Goal: Information Seeking & Learning: Learn about a topic

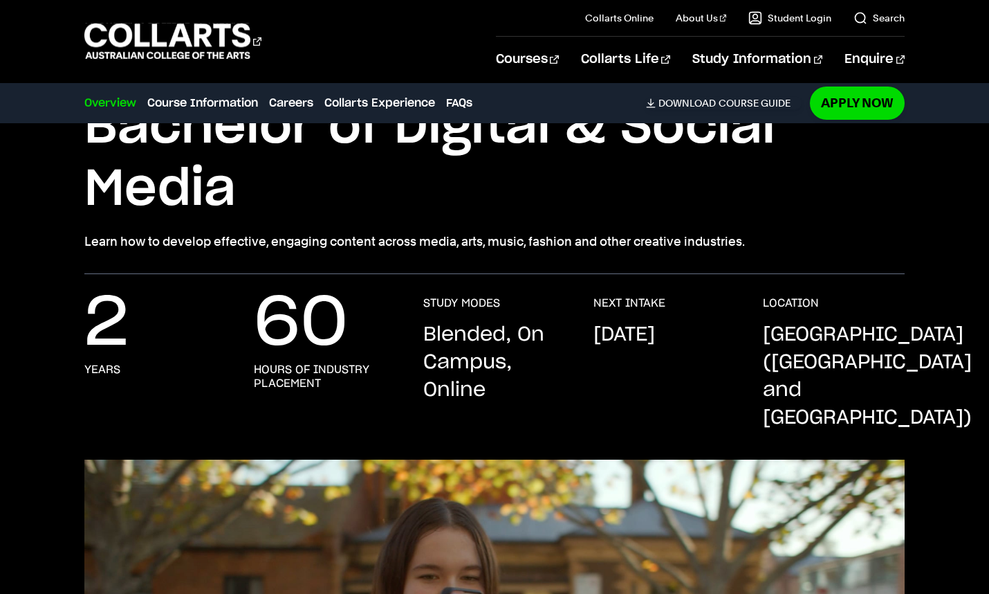
scroll to position [122, 0]
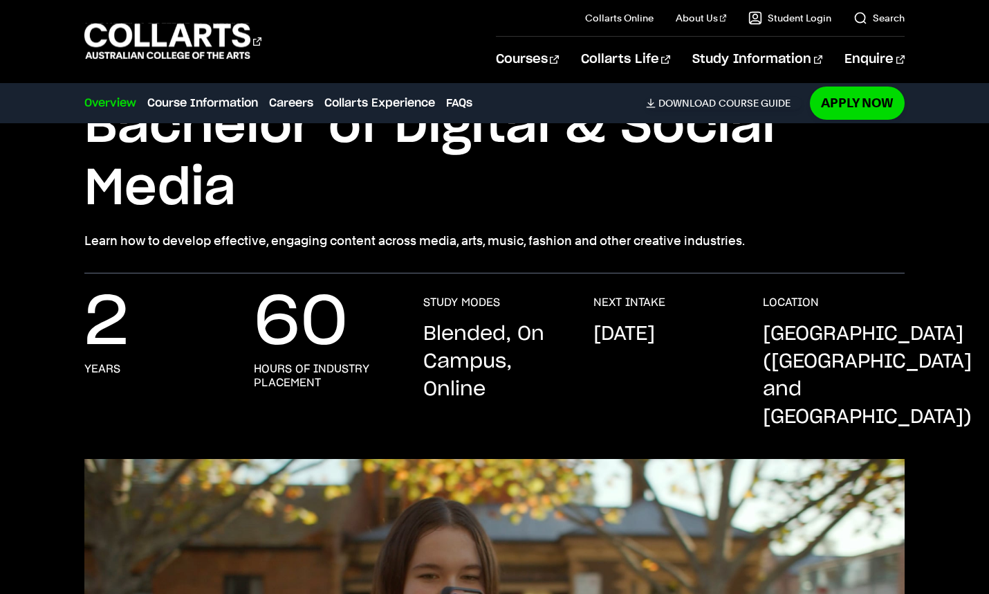
drag, startPoint x: 419, startPoint y: 338, endPoint x: 507, endPoint y: 338, distance: 88.5
click at [507, 338] on div "2 years 60 hours of industry placement STUDY MODES Blended, On Campus, Online N…" at bounding box center [494, 376] width 821 height 163
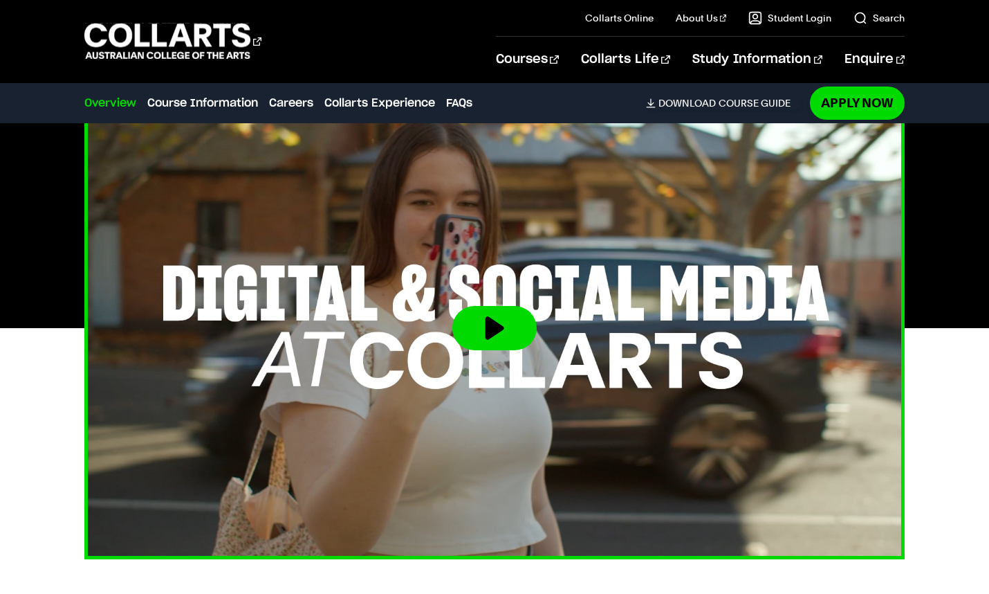
scroll to position [486, 0]
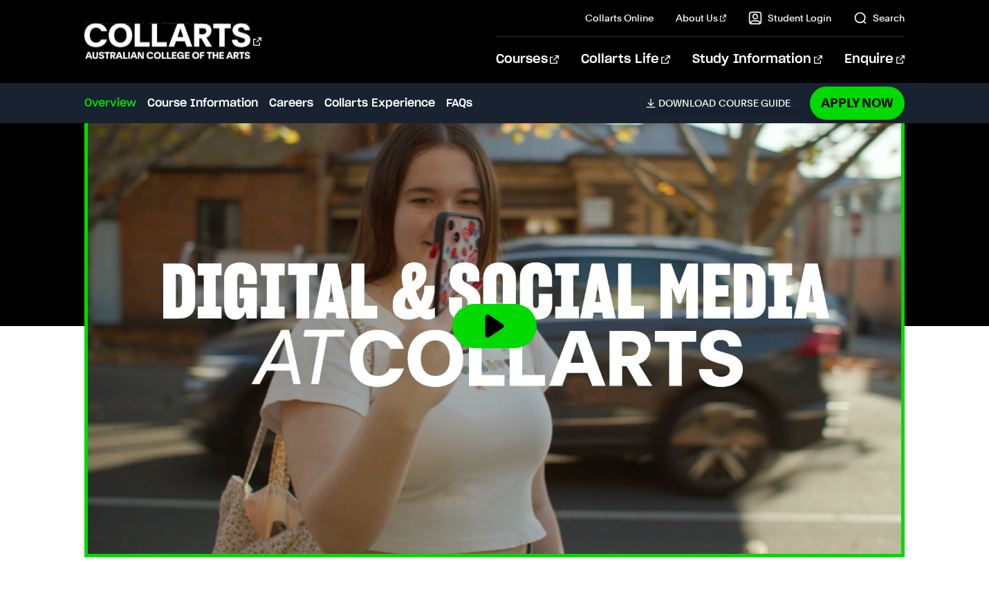
click at [499, 304] on button at bounding box center [494, 326] width 84 height 44
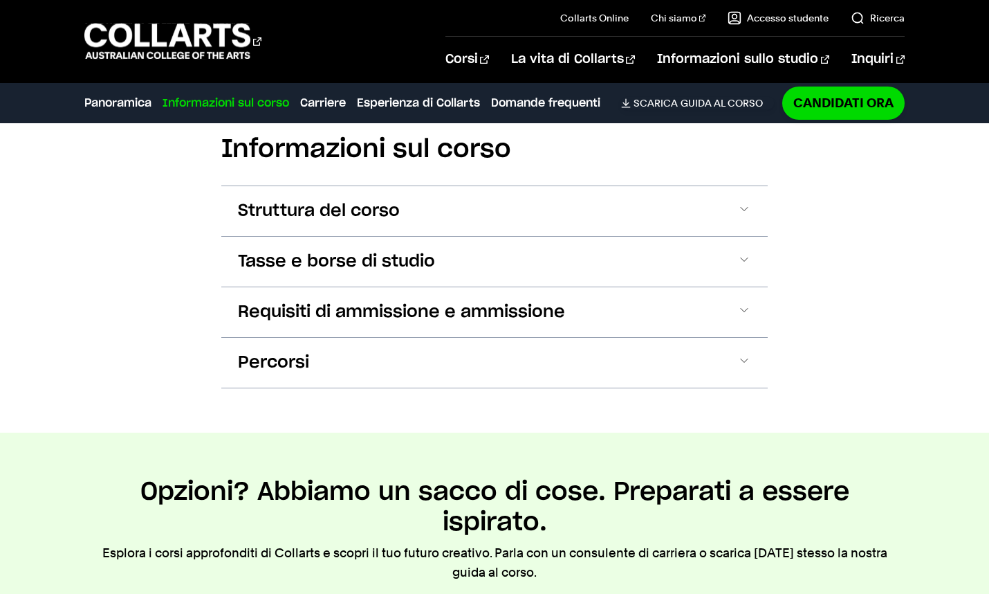
scroll to position [1528, 0]
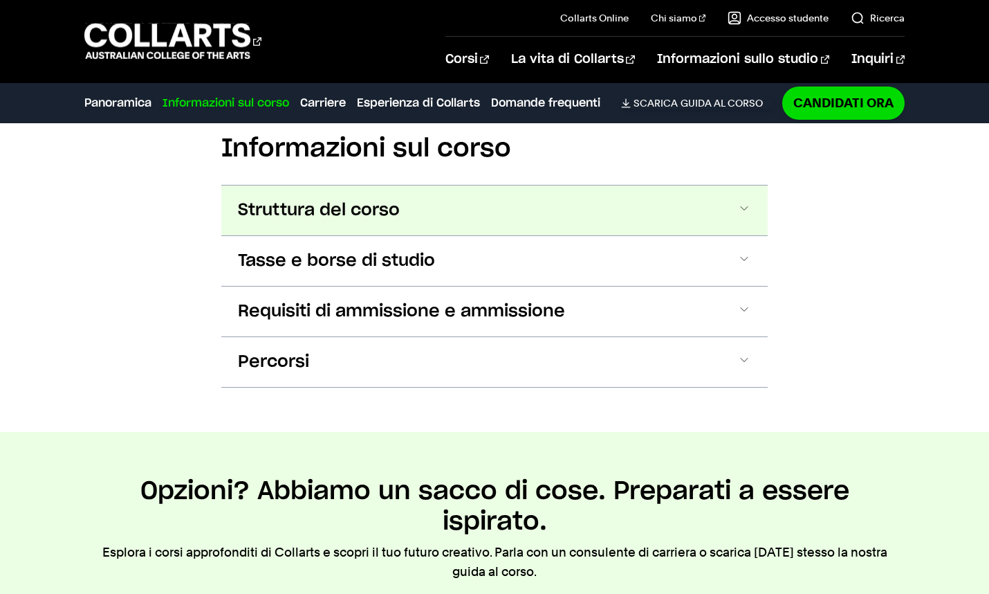
click at [743, 207] on span at bounding box center [744, 210] width 14 height 18
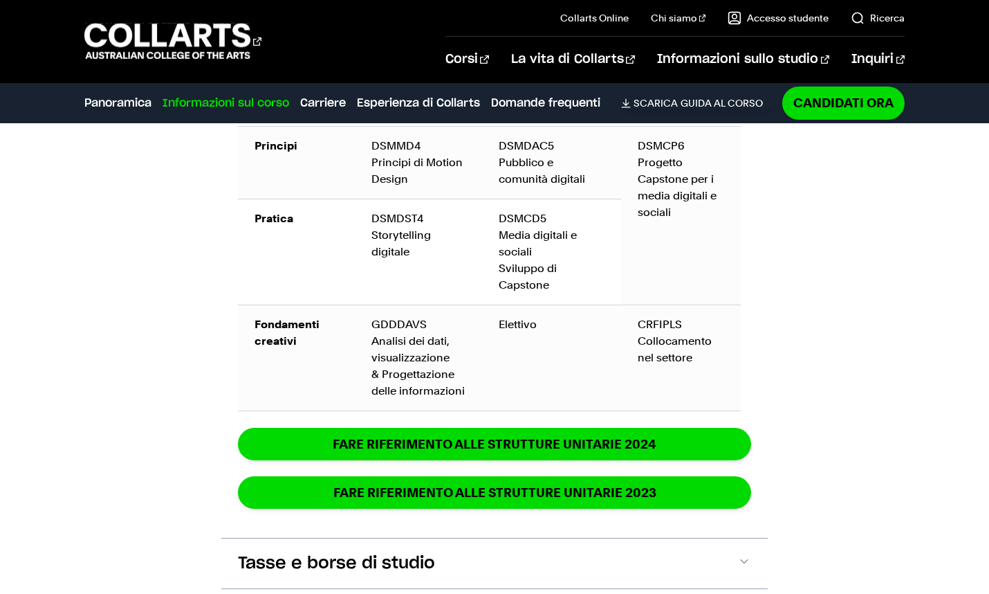
scroll to position [2391, 1]
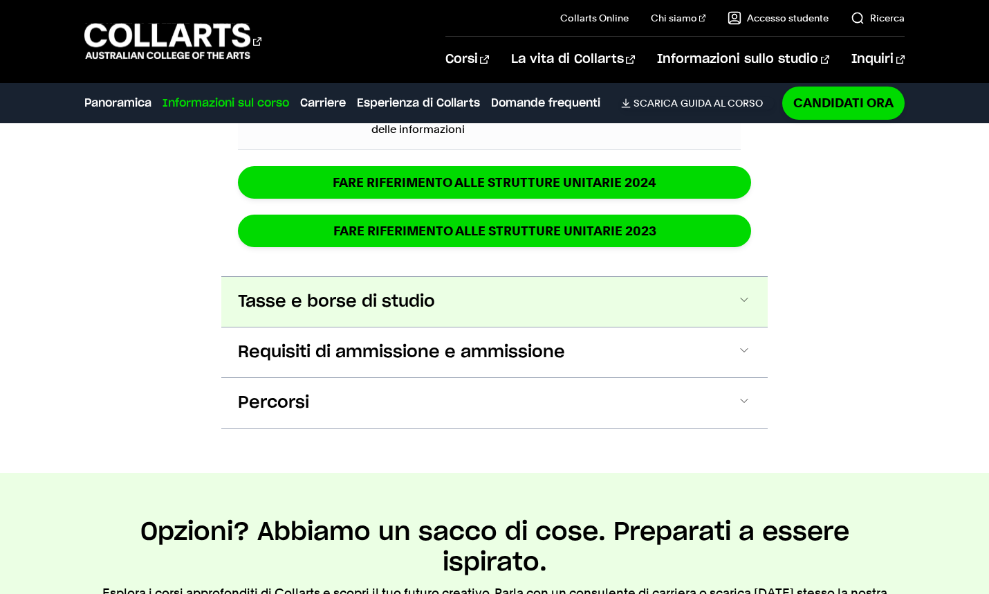
click at [746, 300] on span at bounding box center [744, 302] width 14 height 18
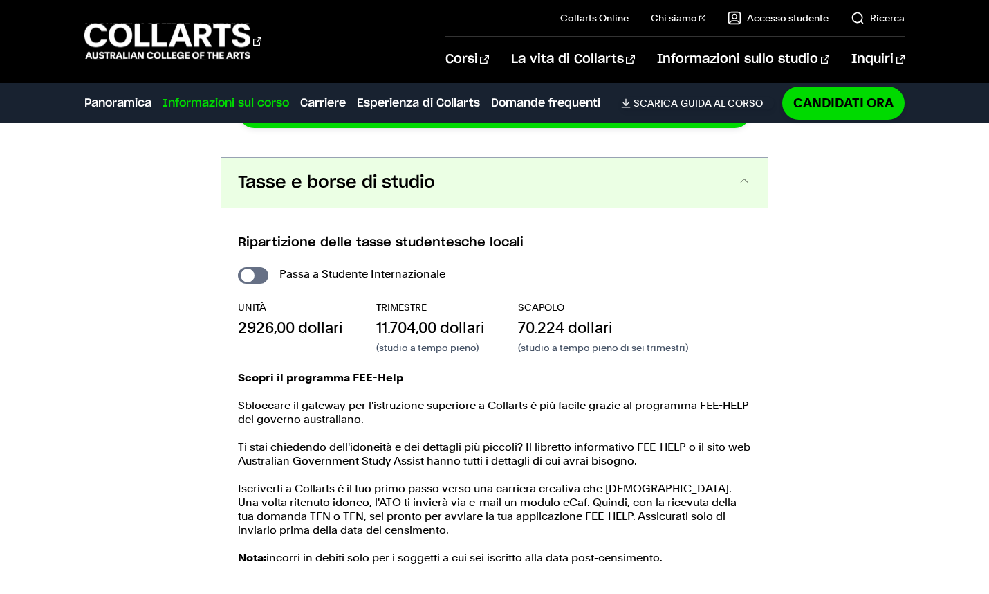
scroll to position [2784, 0]
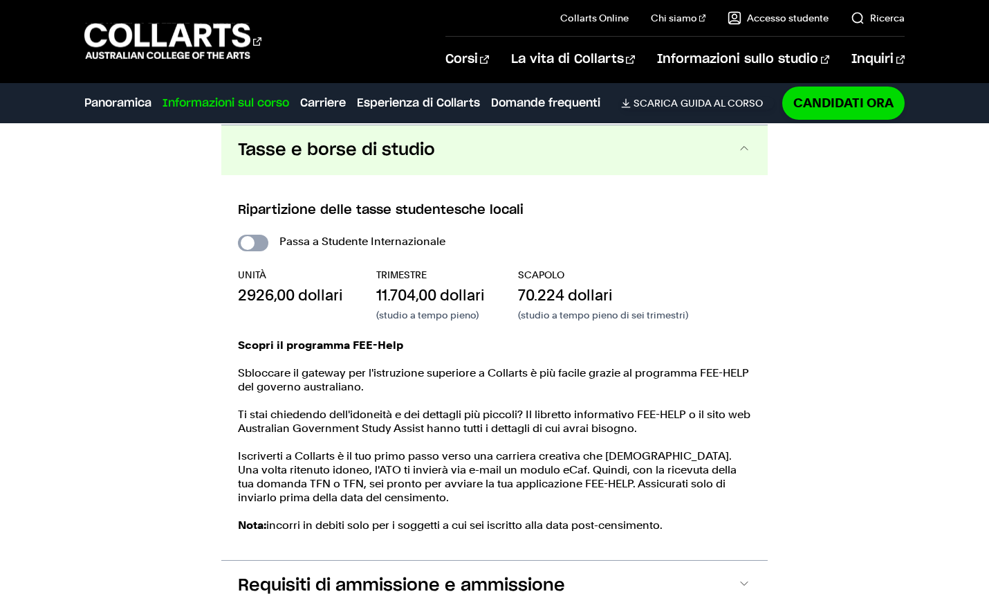
click at [250, 238] on input "Studente internazionale" at bounding box center [253, 243] width 30 height 17
checkbox input "true"
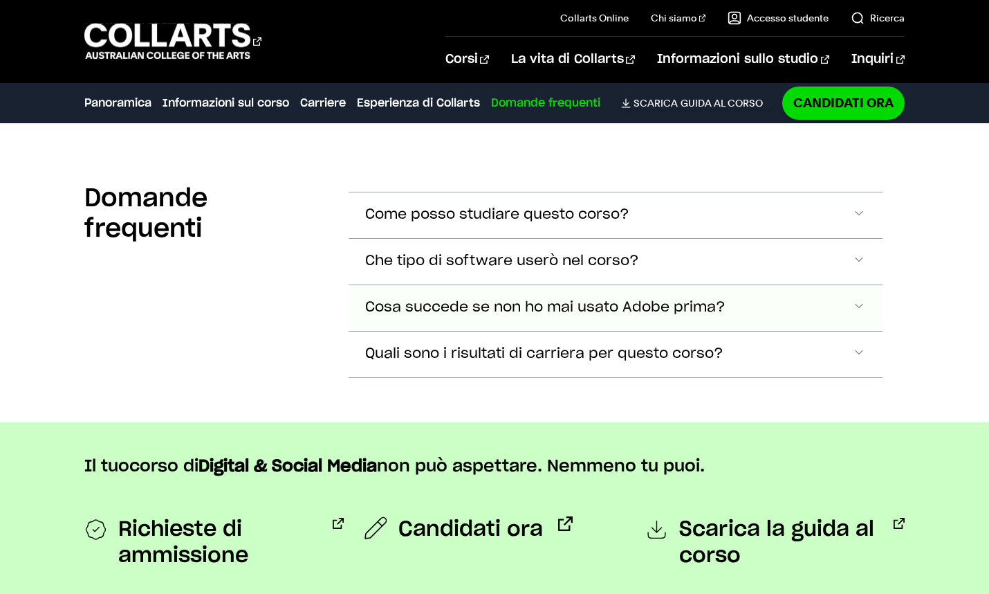
scroll to position [4269, 0]
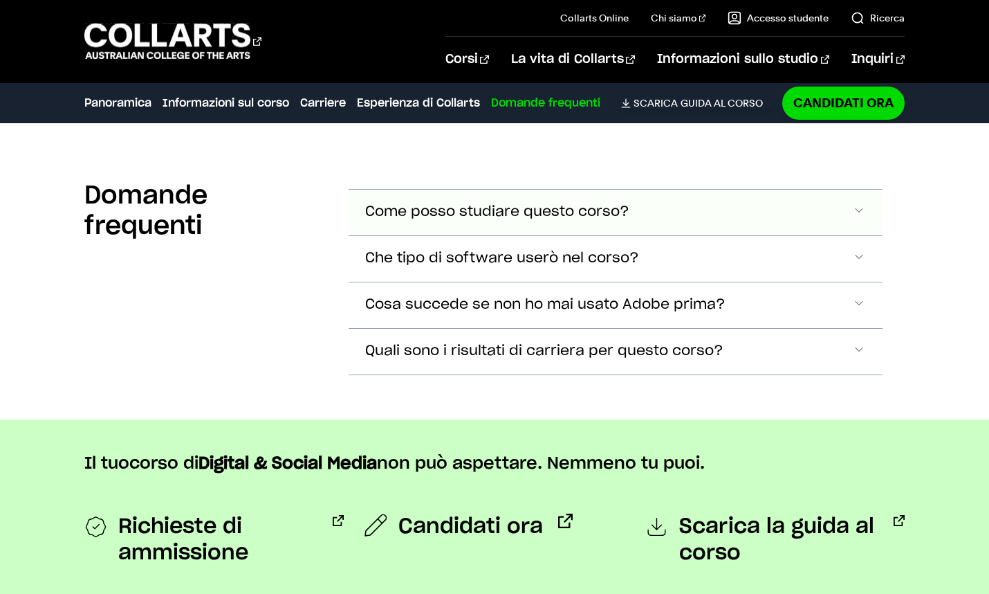
click at [868, 201] on button "Come posso studiare questo corso?" at bounding box center [616, 213] width 535 height 46
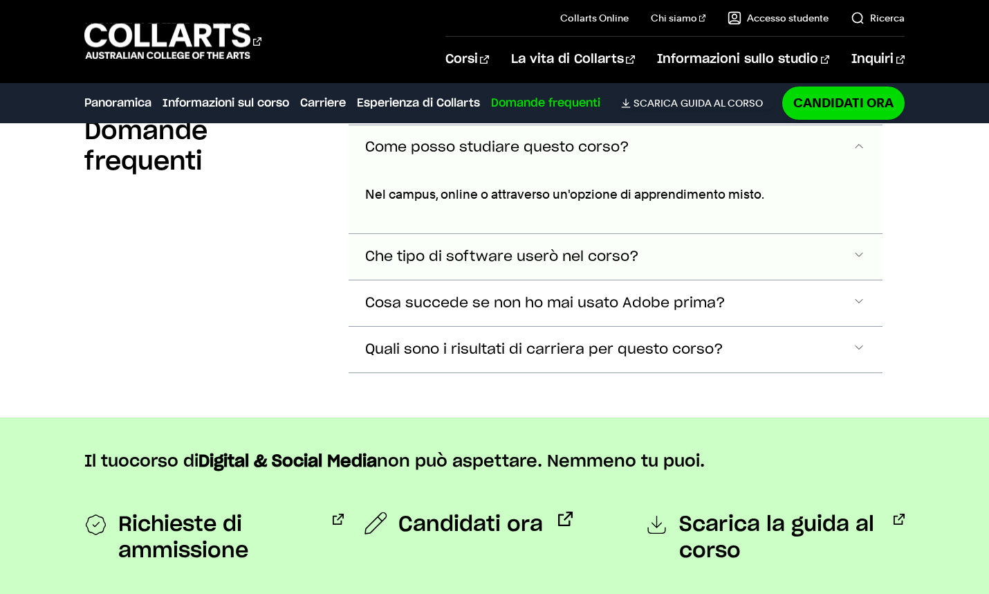
click at [877, 253] on button "Che tipo di software userò nel corso?" at bounding box center [616, 257] width 535 height 46
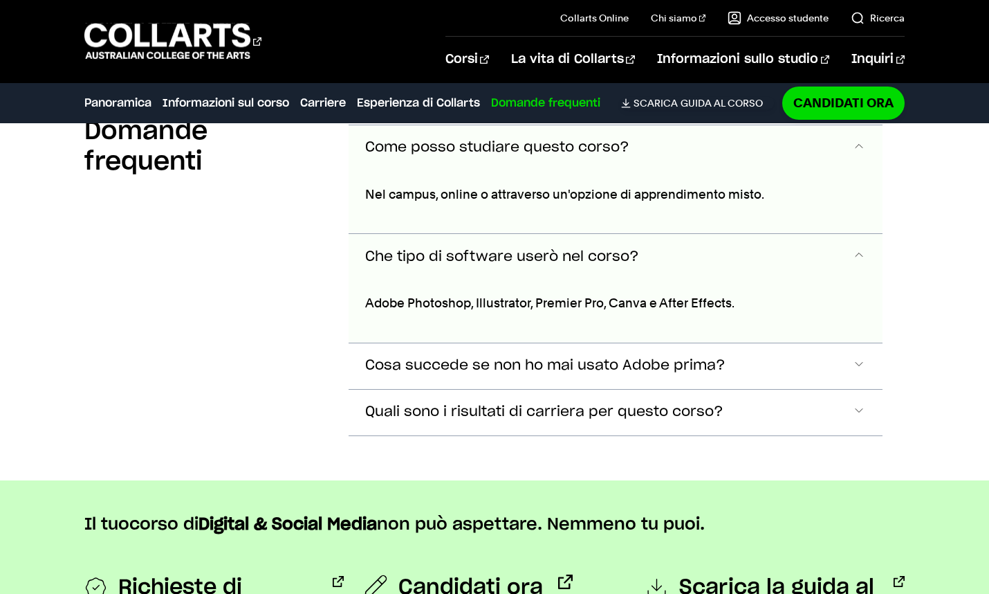
scroll to position [4442, 0]
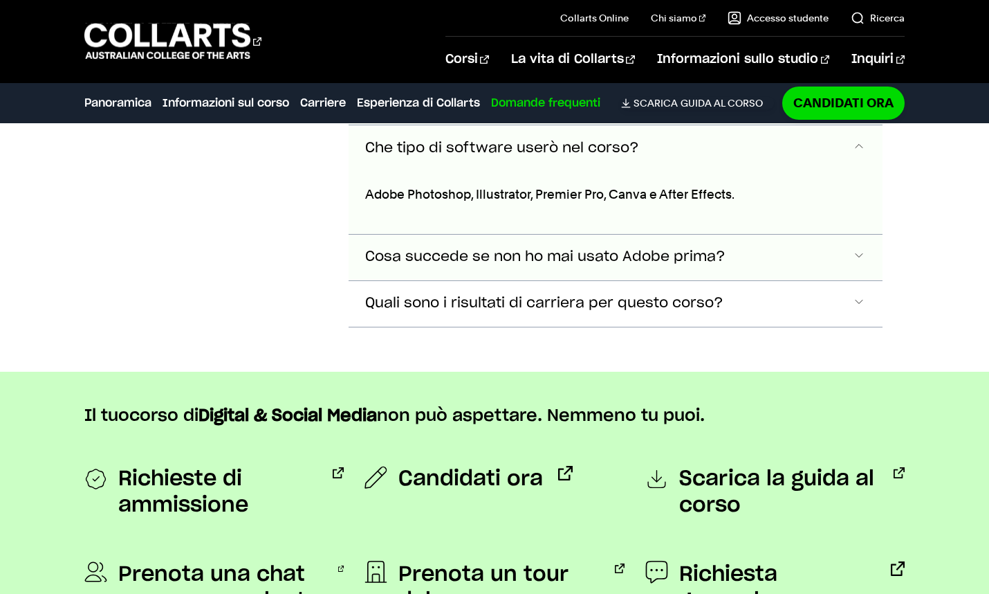
click at [865, 255] on span "Sezione Fisarmonica" at bounding box center [859, 257] width 14 height 18
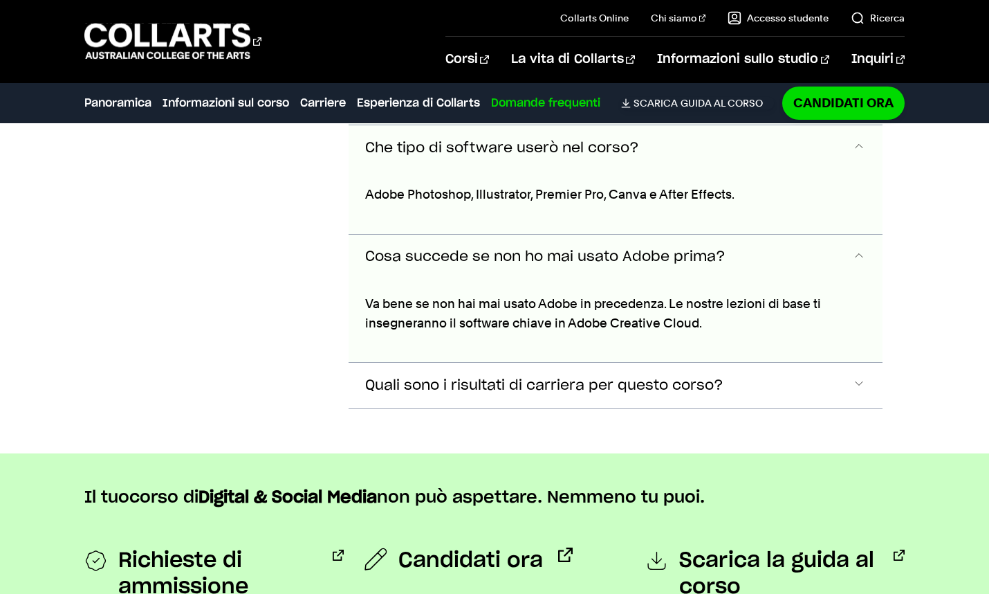
scroll to position [4551, 0]
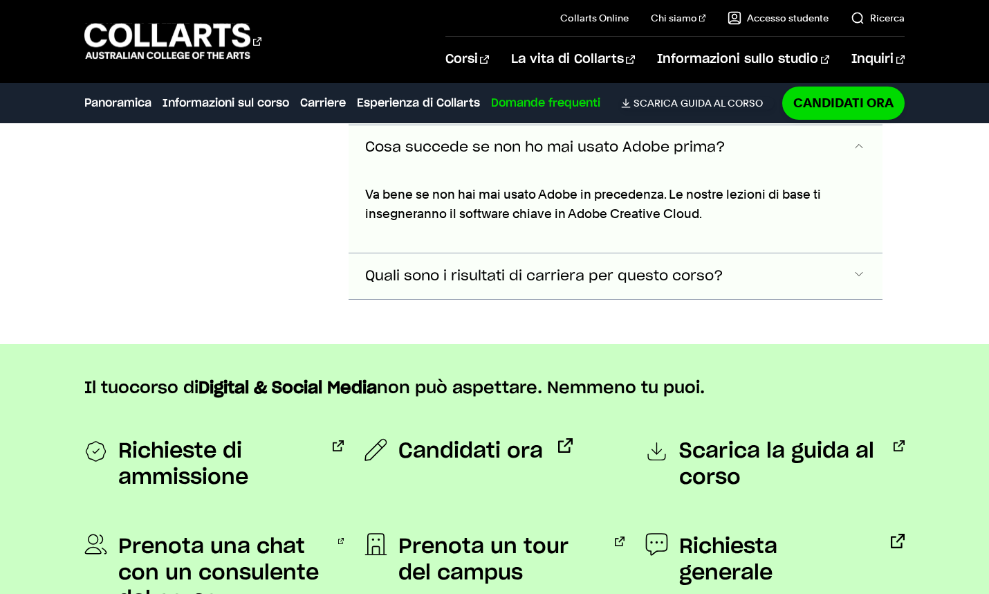
click at [867, 275] on button "Quali sono i risultati di carriera per questo corso?" at bounding box center [616, 276] width 535 height 46
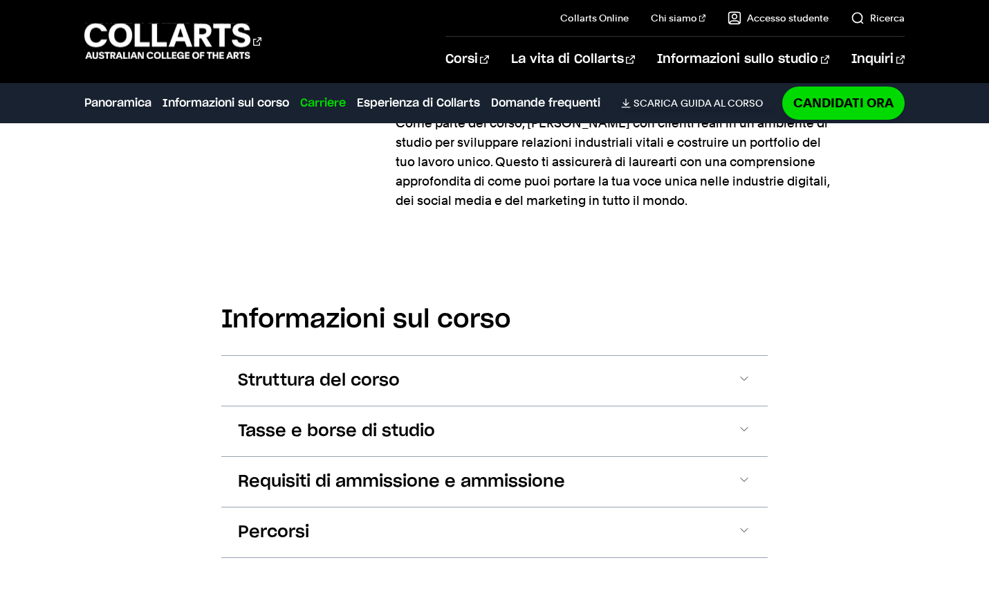
scroll to position [1188, 0]
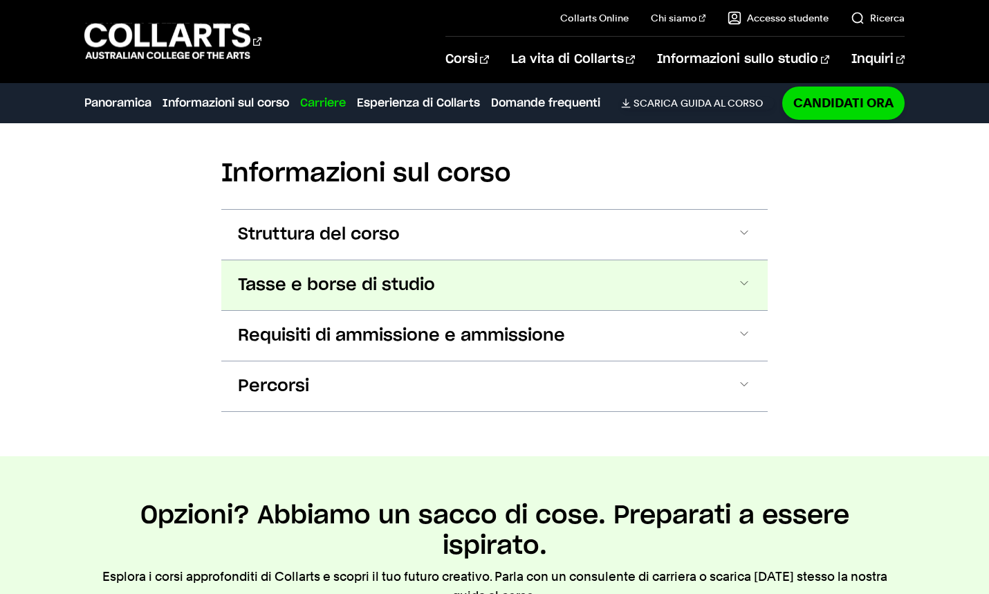
click at [743, 284] on span at bounding box center [744, 285] width 14 height 18
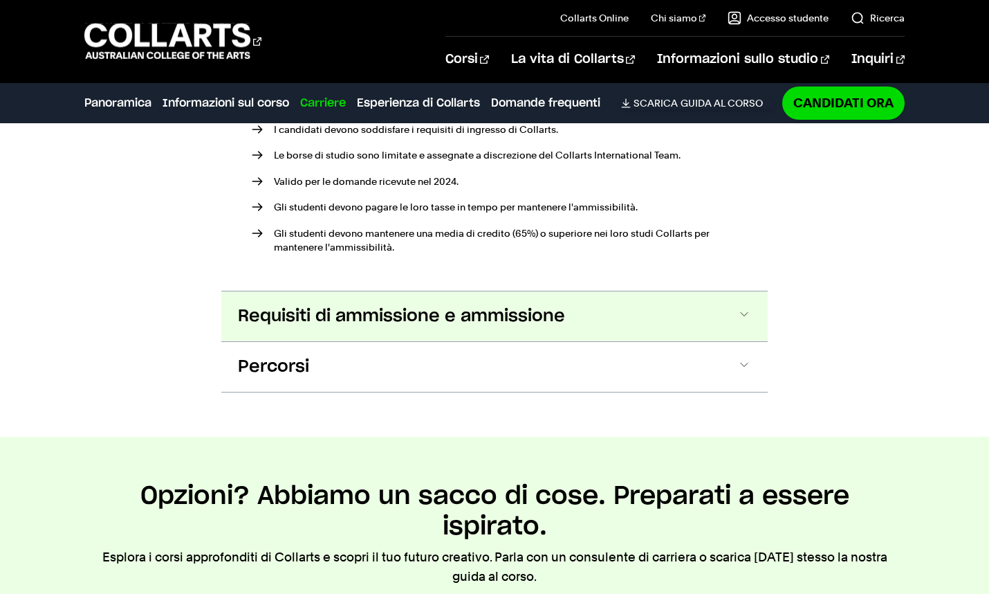
scroll to position [1905, 0]
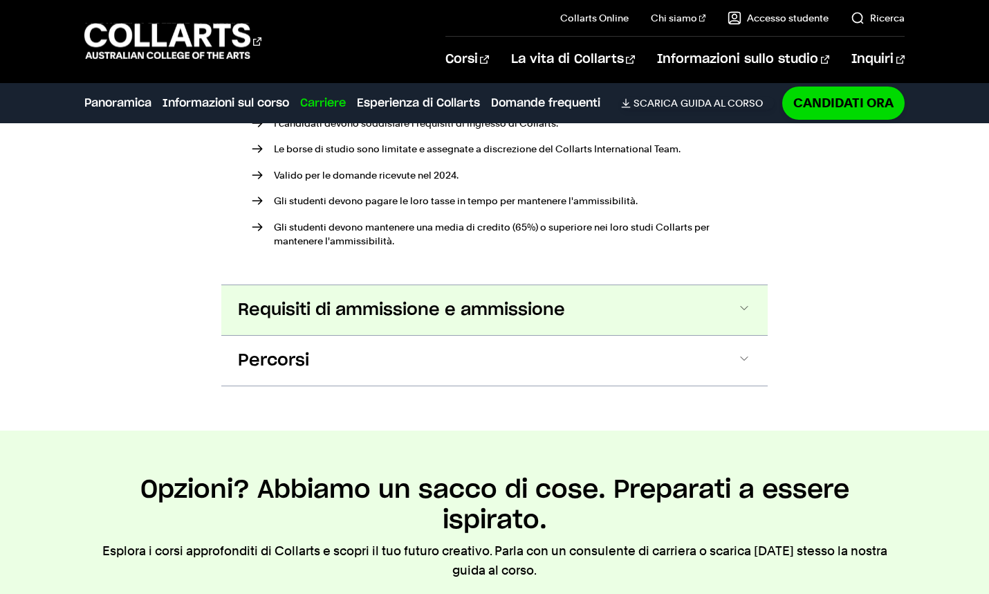
click at [746, 306] on span at bounding box center [744, 310] width 14 height 18
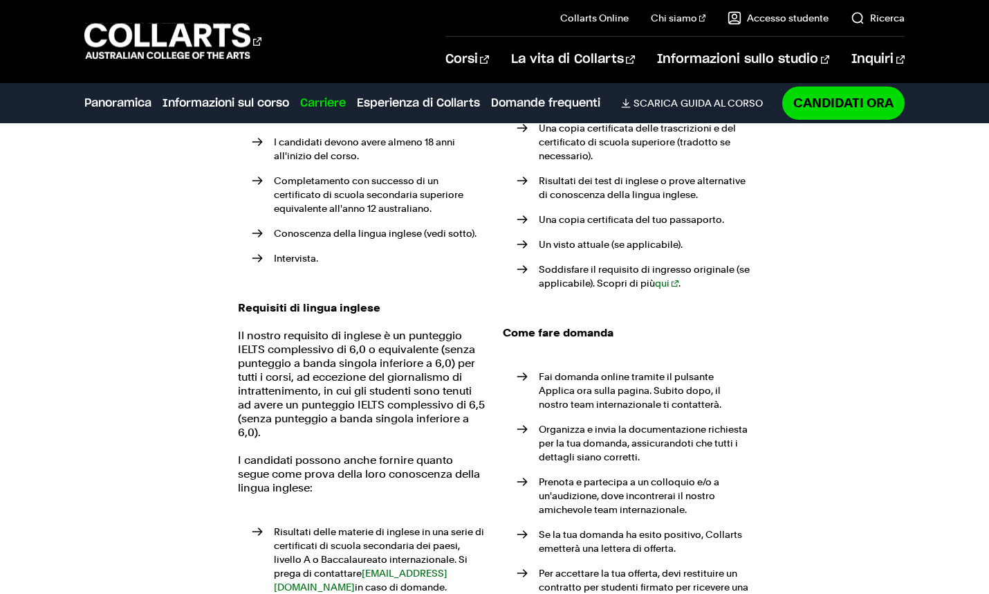
scroll to position [2218, 0]
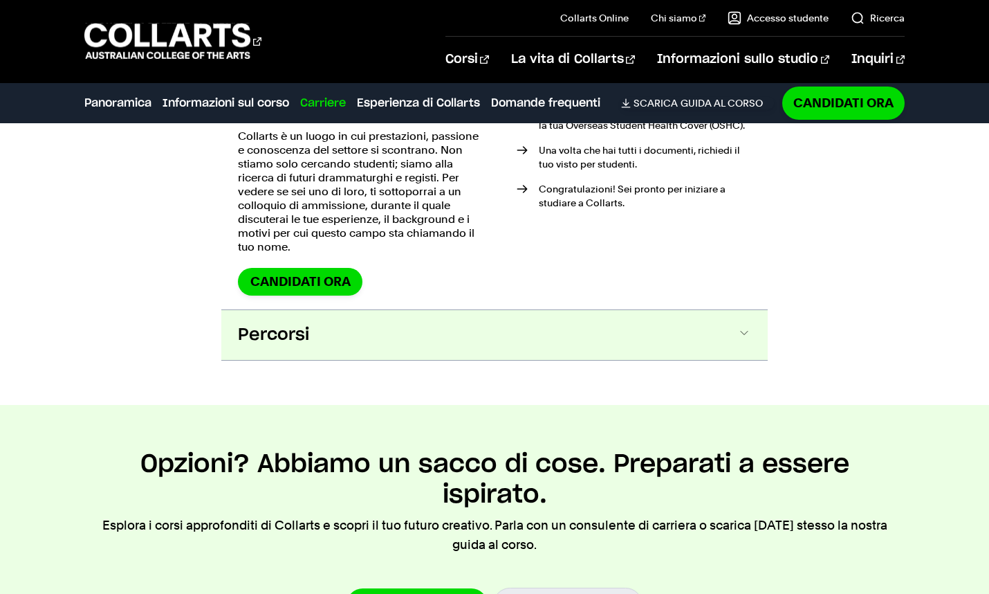
click at [746, 339] on span at bounding box center [744, 335] width 14 height 18
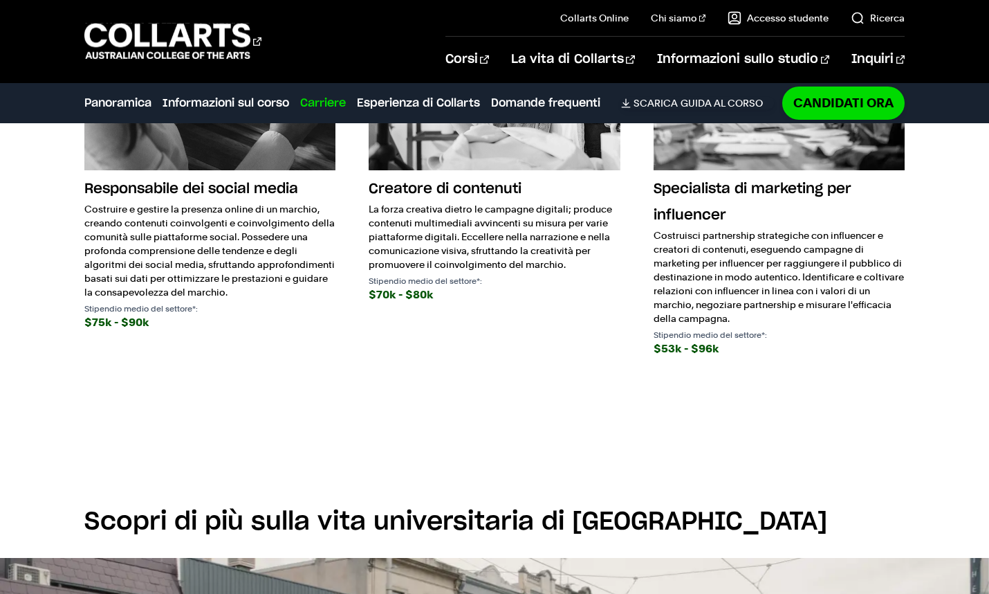
scroll to position [4143, 0]
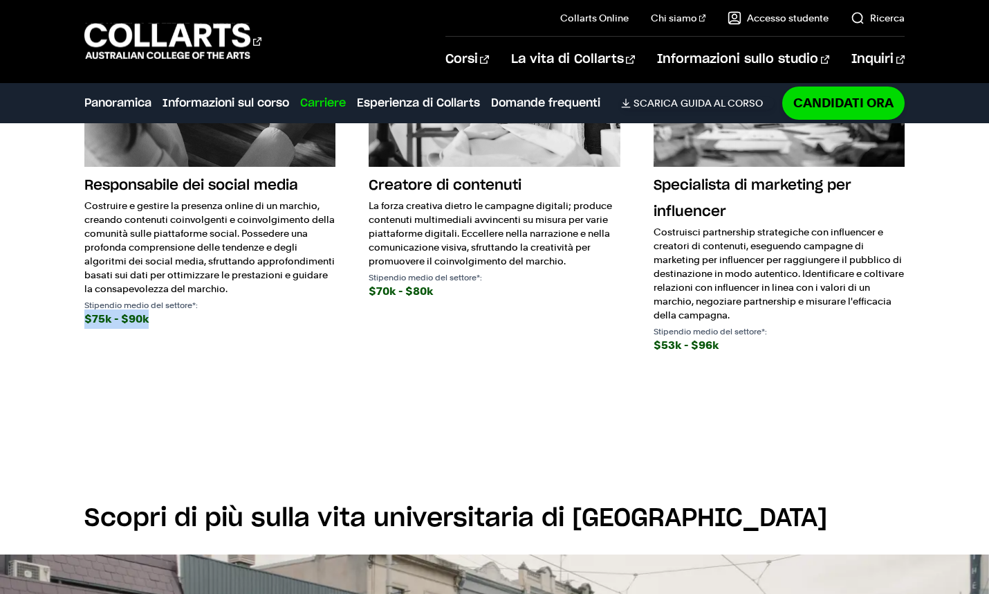
drag, startPoint x: 149, startPoint y: 329, endPoint x: 74, endPoint y: 327, distance: 75.4
click at [74, 327] on div "Carriere future I mondi reali e online non sono mai stati più vicini e, di cons…" at bounding box center [494, 88] width 989 height 700
click at [184, 329] on div "$75k - $90k" at bounding box center [210, 318] width 252 height 19
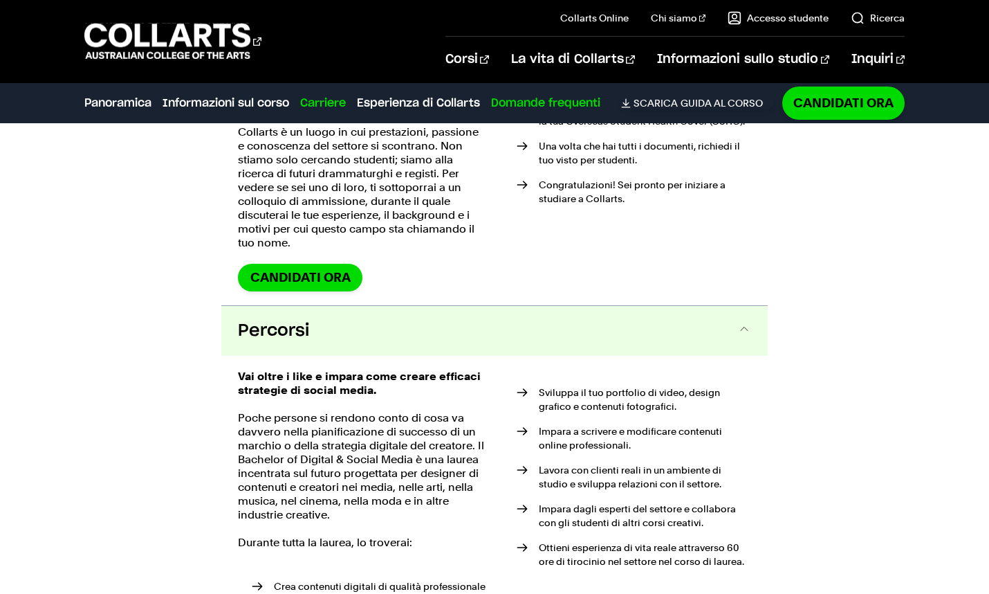
scroll to position [2724, 0]
